Goal: Find contact information: Find contact information

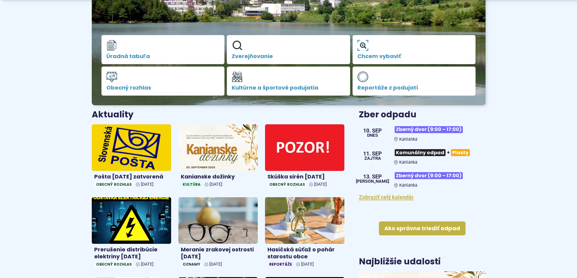
scroll to position [151, 0]
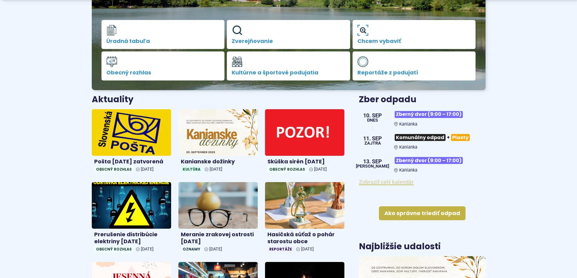
click at [412, 185] on link "Zobraziť celý kalendár" at bounding box center [386, 182] width 55 height 6
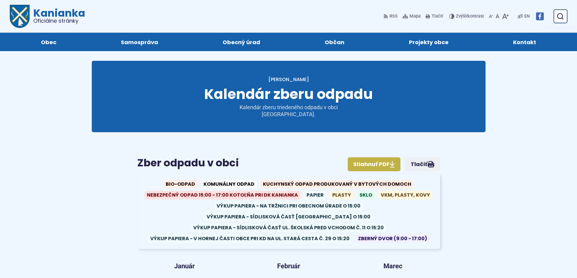
click at [313, 180] on span "Kuchynský odpad produkovaný v bytových domoch" at bounding box center [337, 184] width 153 height 8
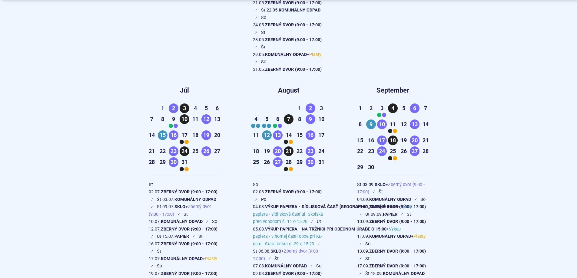
scroll to position [848, 0]
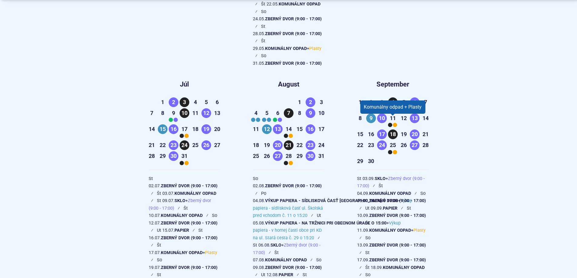
click at [395, 123] on div at bounding box center [395, 125] width 4 height 4
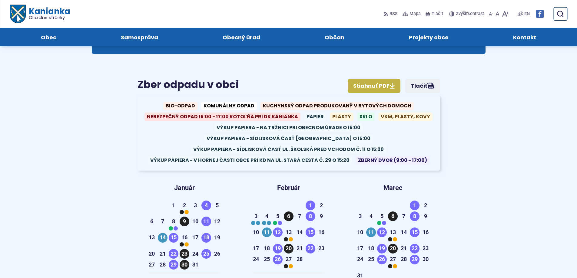
scroll to position [0, 0]
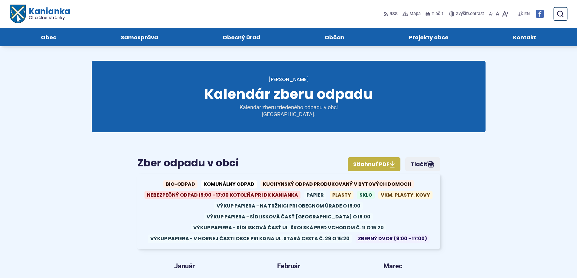
click at [530, 37] on span "Kontakt" at bounding box center [524, 37] width 23 height 18
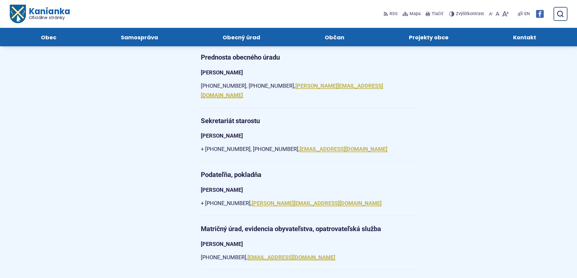
scroll to position [515, 0]
